Goal: Transaction & Acquisition: Purchase product/service

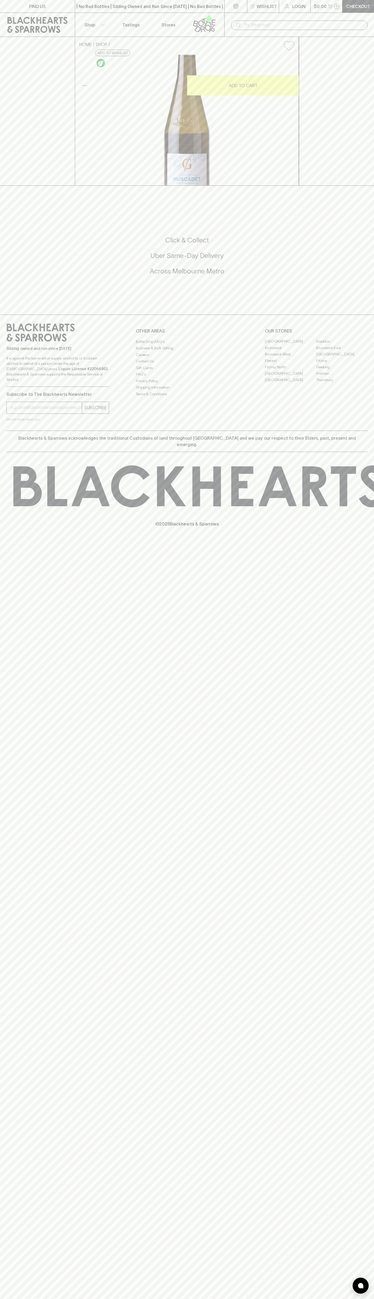
click at [331, 6] on icon "button" at bounding box center [330, 6] width 5 height 5
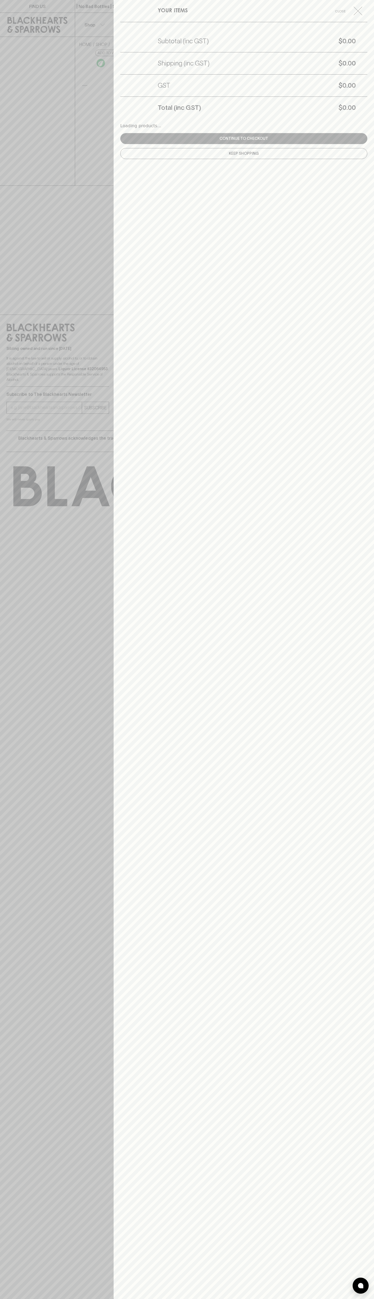
click at [369, 144] on div "YOUR ITEMS Close Subtotal (inc GST) $0.00 Shipping (inc GST) $0.00 GST $0.00 To…" at bounding box center [244, 649] width 260 height 1299
click at [288, 1299] on html "FIND US | No Bad Bottles | Sibling Owned and Run Since 2006 | No Bad Bottles | …" at bounding box center [187, 649] width 374 height 1299
click at [5, 1036] on div at bounding box center [187, 649] width 374 height 1299
